Goal: Information Seeking & Learning: Learn about a topic

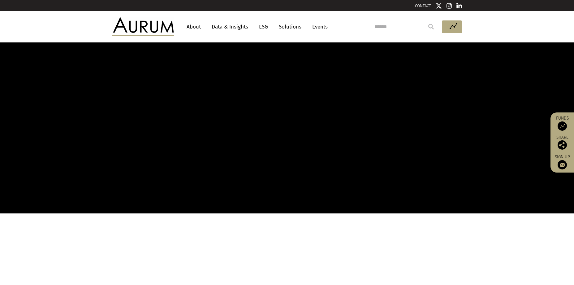
click at [195, 26] on link "About" at bounding box center [194, 26] width 20 height 11
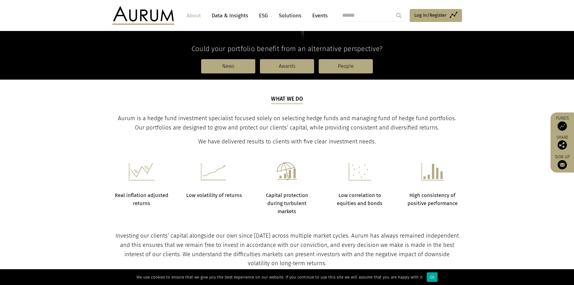
scroll to position [55, 0]
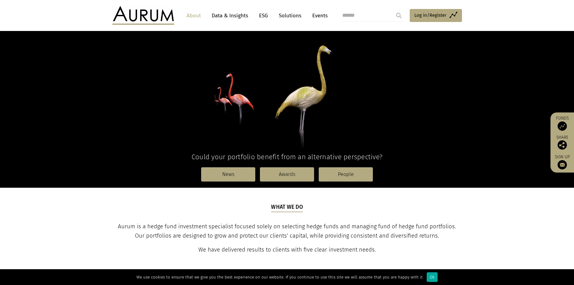
click at [136, 12] on img at bounding box center [143, 15] width 62 height 19
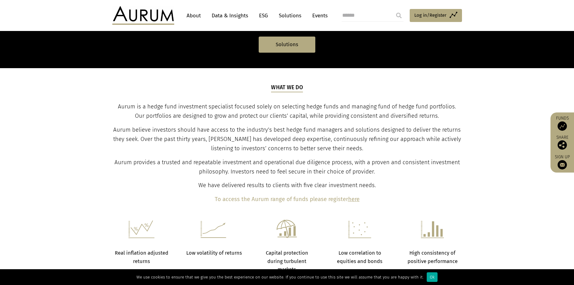
scroll to position [93, 0]
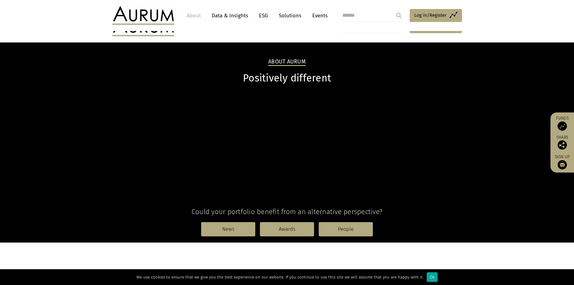
scroll to position [55, 0]
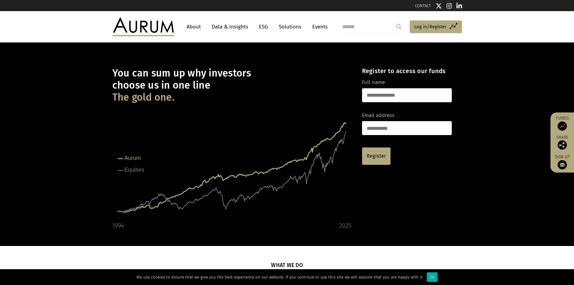
click at [192, 28] on link "About" at bounding box center [194, 26] width 20 height 11
